Goal: Information Seeking & Learning: Learn about a topic

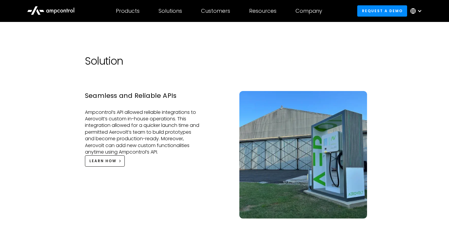
scroll to position [650, 0]
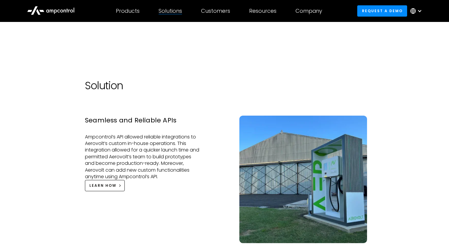
click at [167, 16] on div "Solutions By business need Efficency Reduce grid contraints and fuel costs Oper…" at bounding box center [170, 11] width 42 height 21
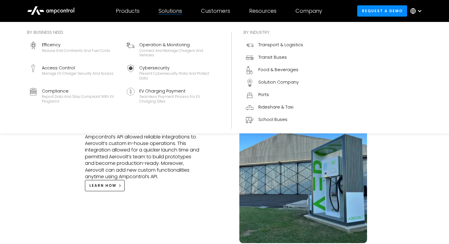
click at [169, 8] on div "Solutions" at bounding box center [170, 11] width 23 height 7
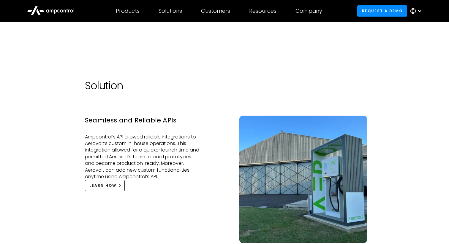
click at [169, 12] on div "Solutions" at bounding box center [170, 11] width 23 height 7
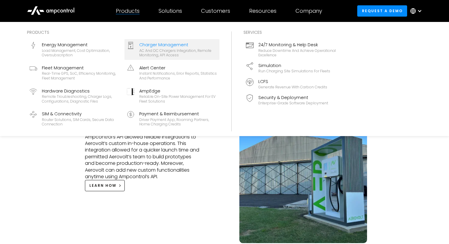
click at [153, 45] on div "Charger Management" at bounding box center [178, 45] width 78 height 7
click at [129, 45] on icon at bounding box center [131, 45] width 6 height 9
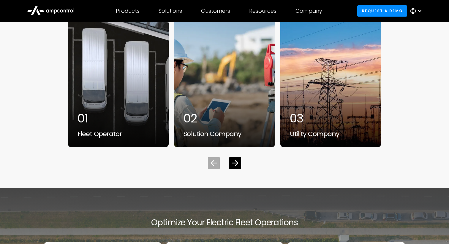
scroll to position [1861, 0]
